Goal: Transaction & Acquisition: Subscribe to service/newsletter

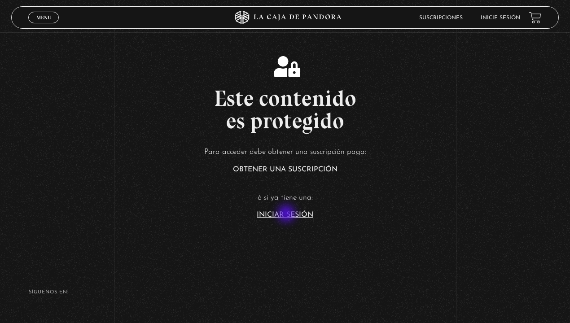
click at [287, 215] on link "Iniciar Sesión" at bounding box center [285, 214] width 57 height 7
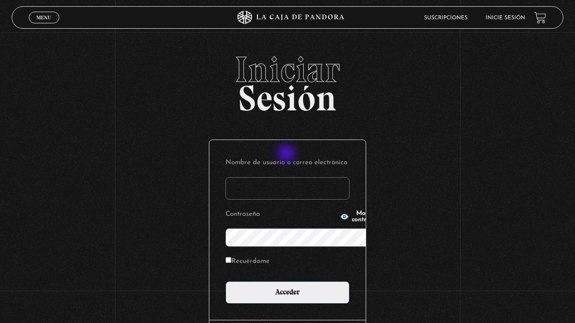
click at [287, 177] on input "Nombre de usuario o correo electrónico" at bounding box center [287, 188] width 124 height 22
type input "JaroVH"
click at [225, 282] on input "Acceder" at bounding box center [287, 293] width 124 height 22
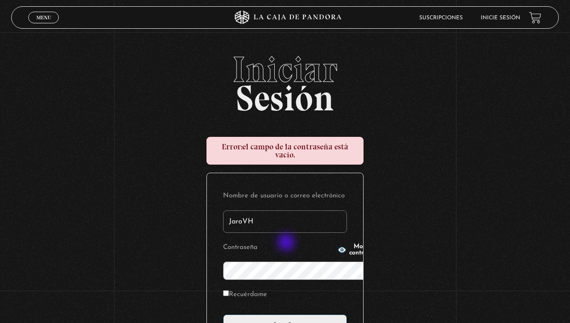
click at [223, 315] on input "Acceder" at bounding box center [285, 326] width 124 height 22
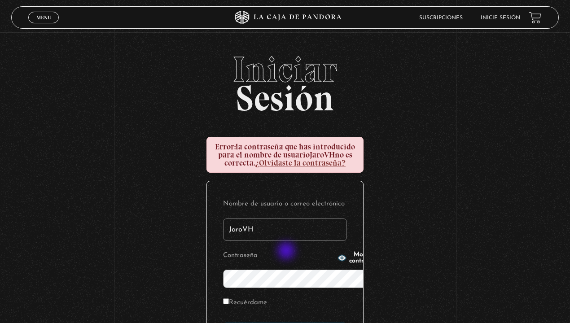
click at [338, 261] on icon "button" at bounding box center [342, 258] width 8 height 6
click at [223, 296] on label "Recuérdame" at bounding box center [245, 303] width 44 height 14
click at [223, 299] on input "Recuérdame" at bounding box center [226, 302] width 6 height 6
checkbox input "true"
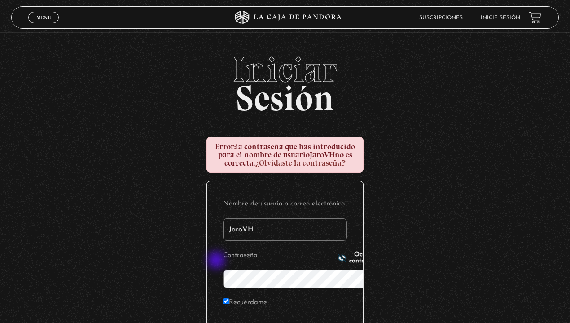
click at [338, 261] on icon "button" at bounding box center [342, 258] width 9 height 9
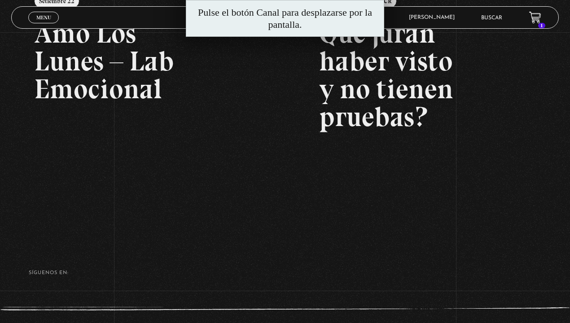
scroll to position [108, 0]
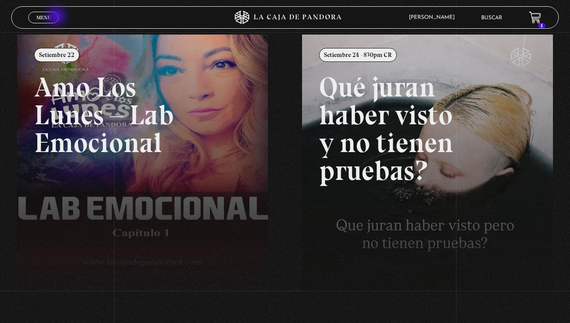
click at [57, 17] on link "Menu Cerrar" at bounding box center [43, 18] width 31 height 12
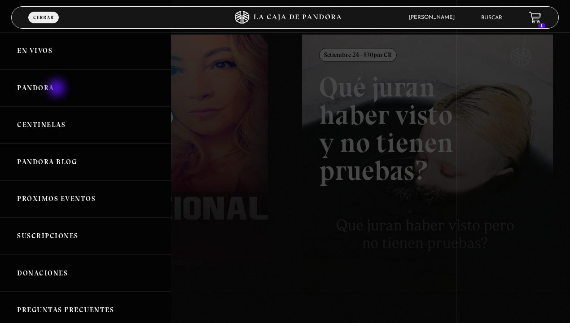
click at [57, 89] on link "Pandora" at bounding box center [85, 88] width 171 height 37
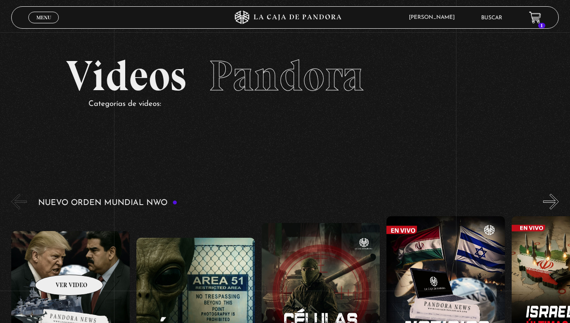
click at [57, 261] on figure at bounding box center [70, 290] width 119 height 119
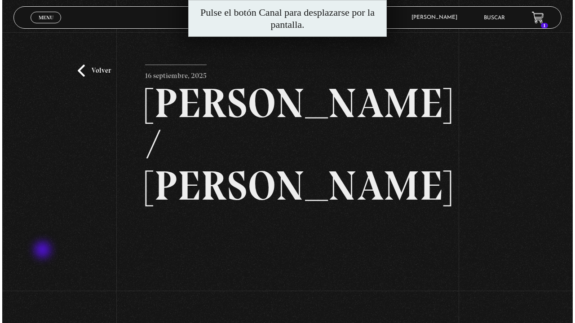
scroll to position [54, 0]
